Goal: Task Accomplishment & Management: Use online tool/utility

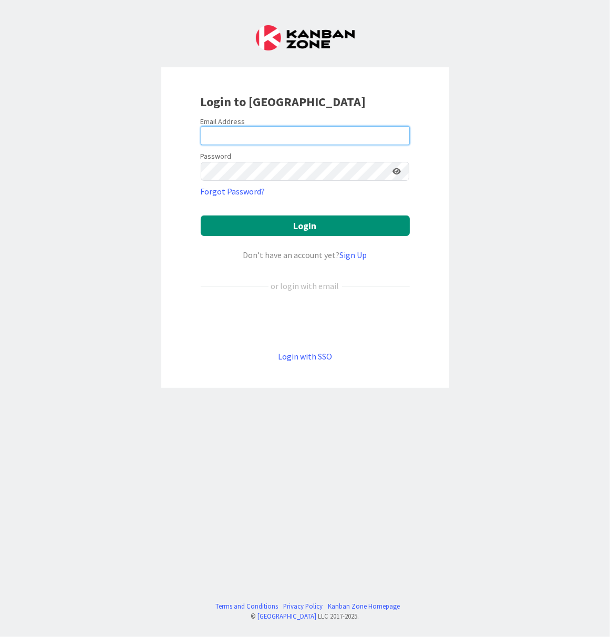
type input "[EMAIL_ADDRESS][DOMAIN_NAME]"
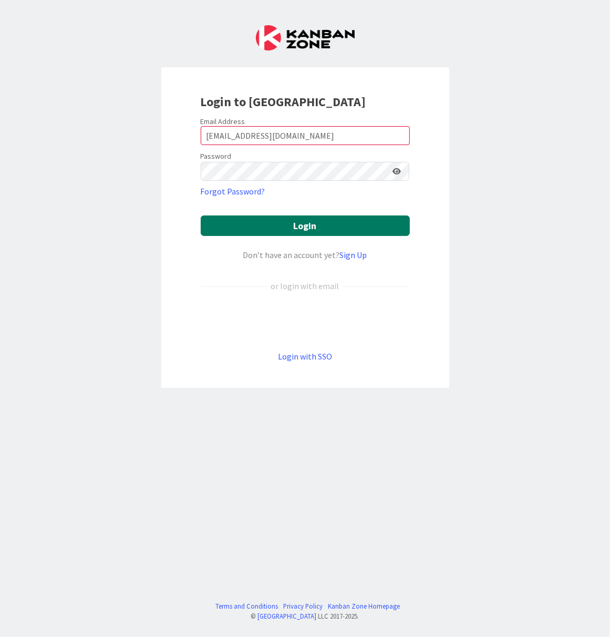
click at [244, 222] on button "Login" at bounding box center [305, 226] width 209 height 21
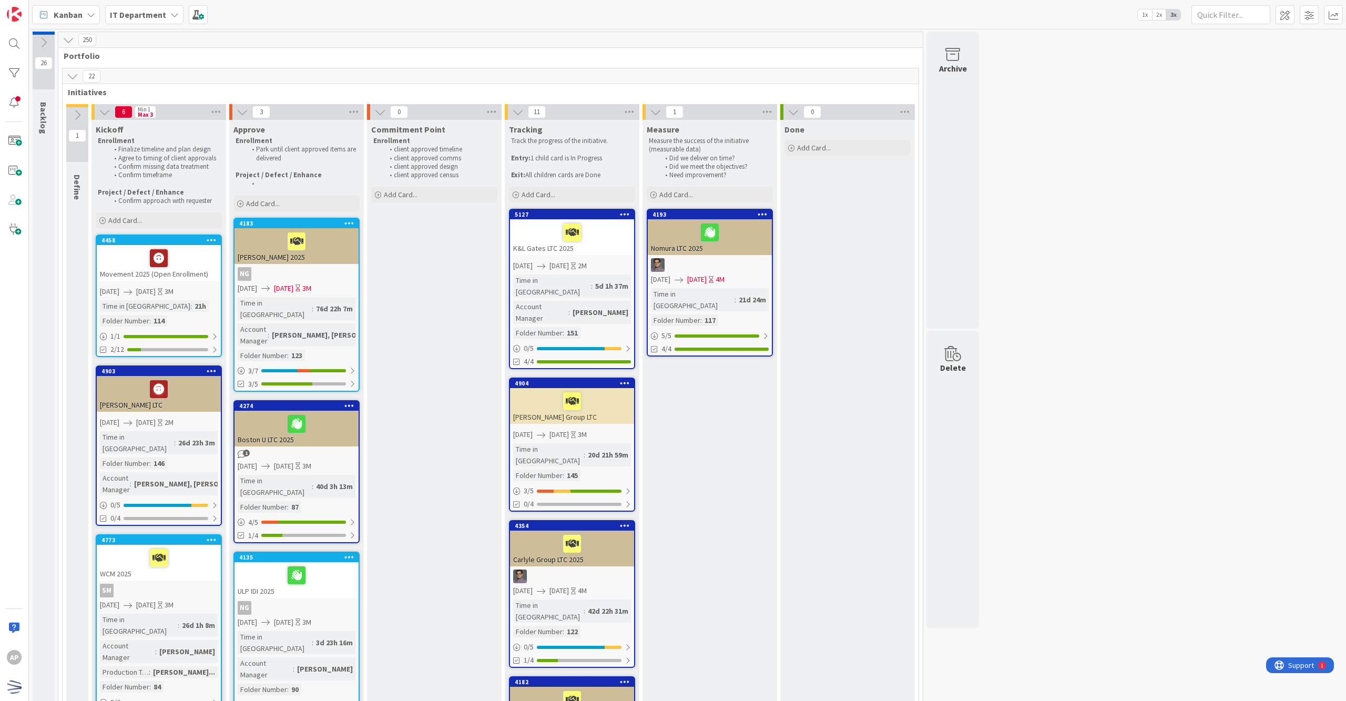
click at [610, 112] on icon at bounding box center [793, 112] width 12 height 12
